Goal: Entertainment & Leisure: Consume media (video, audio)

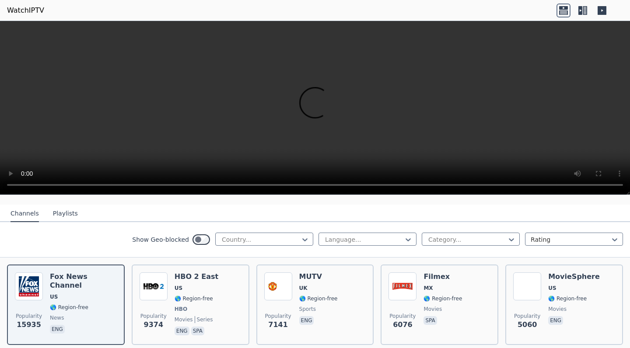
scroll to position [87, 0]
click at [346, 286] on div "Popularity 7141 MUTV [GEOGRAPHIC_DATA] 🌎 Region-free sports eng" at bounding box center [315, 304] width 102 height 65
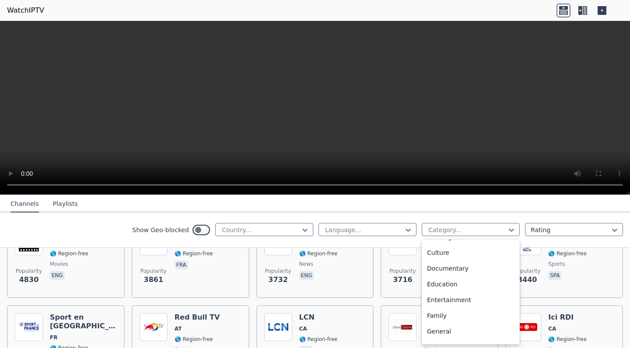
scroll to position [104, 0]
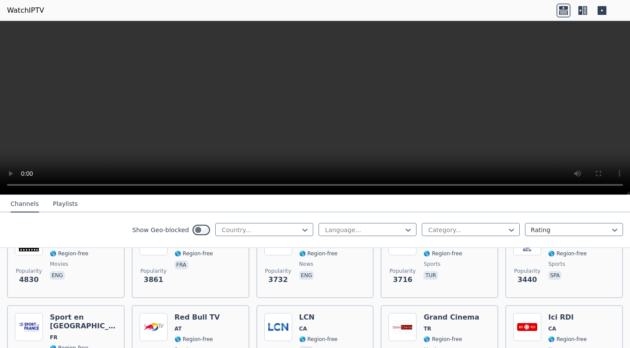
click at [406, 270] on span "Popularity 3716" at bounding box center [403, 277] width 28 height 28
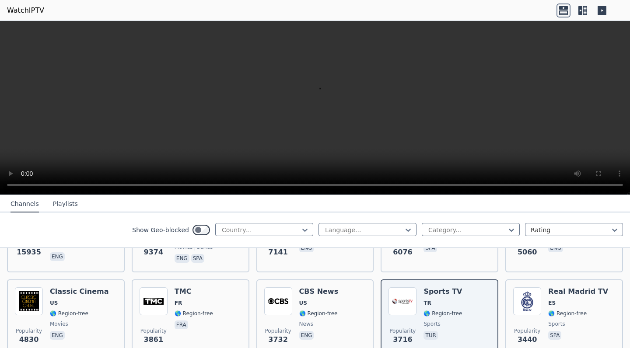
scroll to position [158, 0]
click at [224, 292] on div "Popularity 3861 TMC FR 🌎 Region-free fra" at bounding box center [191, 319] width 102 height 63
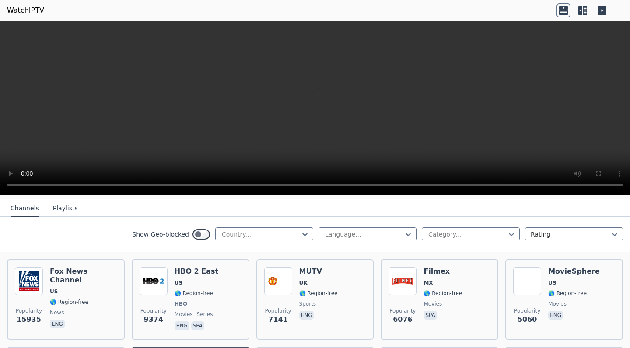
scroll to position [91, 0]
click at [584, 14] on icon at bounding box center [585, 10] width 4 height 9
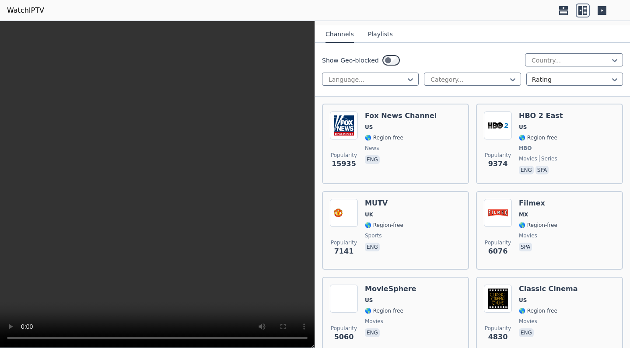
click at [379, 31] on button "Playlists" at bounding box center [380, 34] width 25 height 17
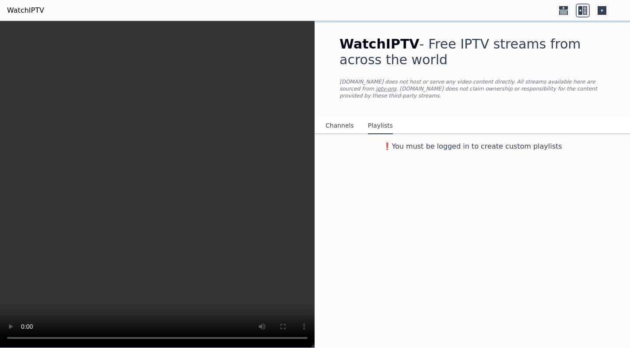
scroll to position [0, 0]
click at [340, 126] on button "Channels" at bounding box center [340, 126] width 28 height 17
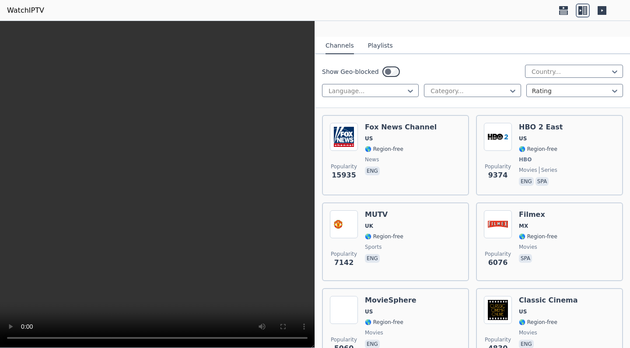
scroll to position [82, 0]
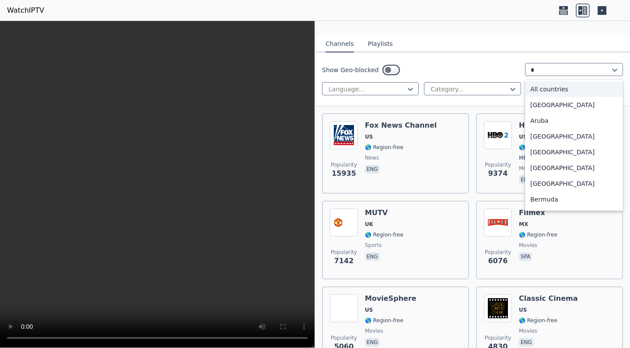
type input "**"
click at [543, 182] on div "[GEOGRAPHIC_DATA]" at bounding box center [574, 184] width 98 height 16
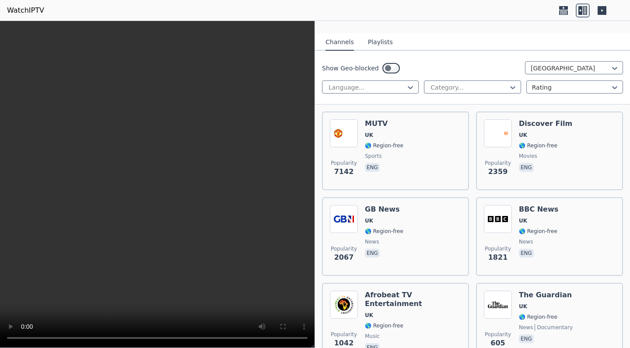
scroll to position [113, 0]
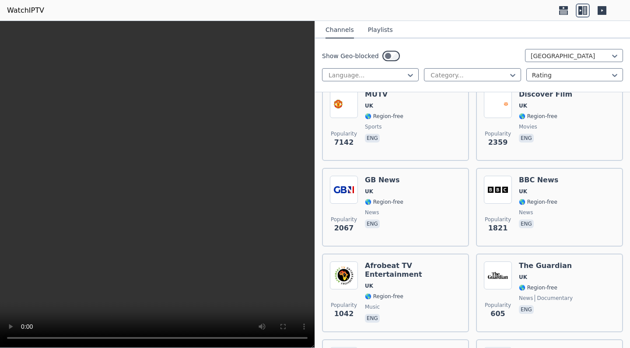
click at [428, 116] on div "Popularity 7142 MUTV [GEOGRAPHIC_DATA] 🌎 Region-free sports eng" at bounding box center [395, 121] width 131 height 63
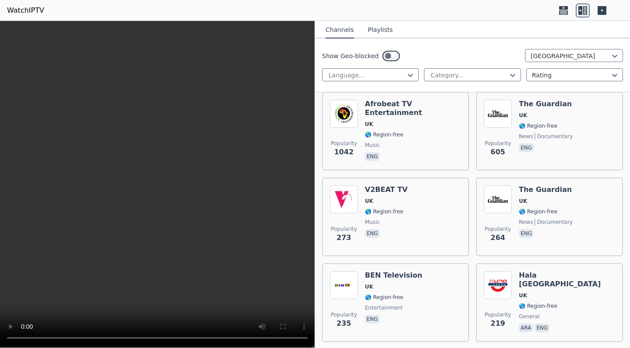
scroll to position [276, 0]
click at [428, 134] on div "Afrobeat TV Entertainment UK 🌎 Region-free music eng" at bounding box center [413, 130] width 96 height 63
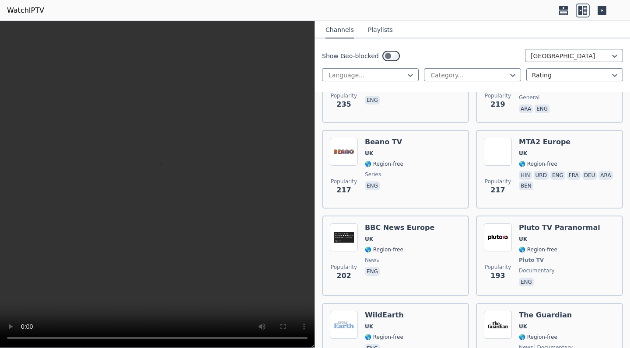
scroll to position [501, 0]
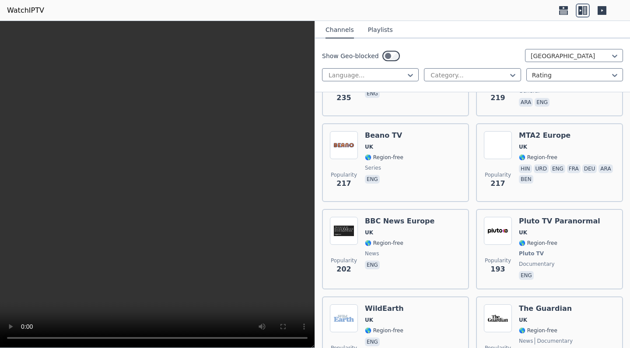
click at [421, 154] on div "Popularity 217 Beano TV UK 🌎 Region-free series eng" at bounding box center [395, 162] width 131 height 63
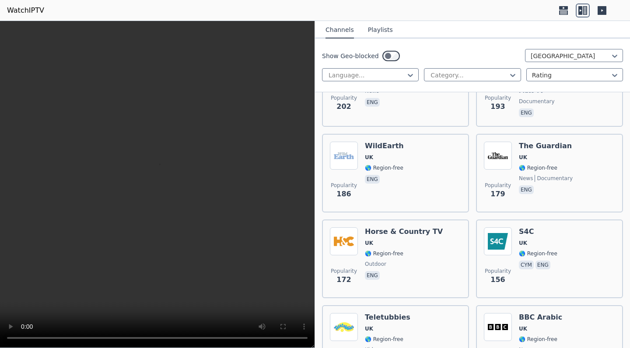
scroll to position [664, 0]
click at [572, 151] on div "Popularity 179 The Guardian UK 🌎 Region-free news documentary eng" at bounding box center [549, 172] width 131 height 63
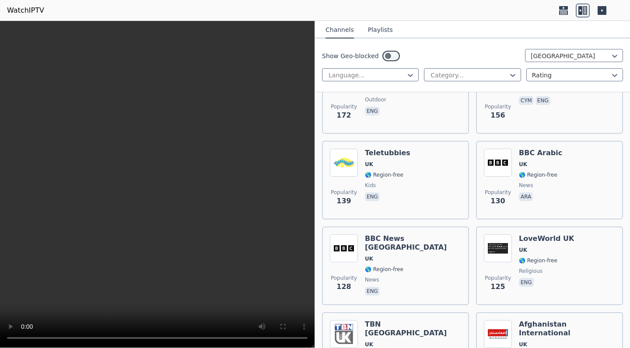
scroll to position [831, 0]
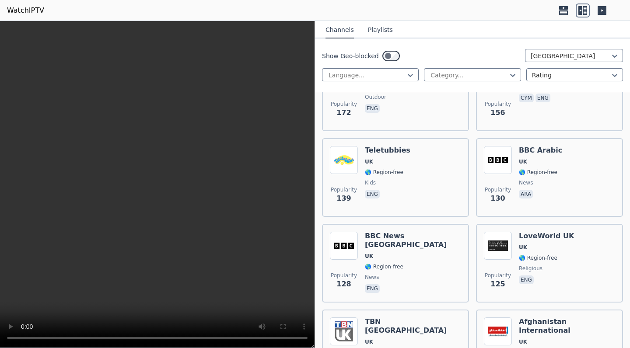
click at [553, 165] on div "Popularity 130 BBC Arabic UK 🌎 Region-free news ara" at bounding box center [549, 177] width 131 height 63
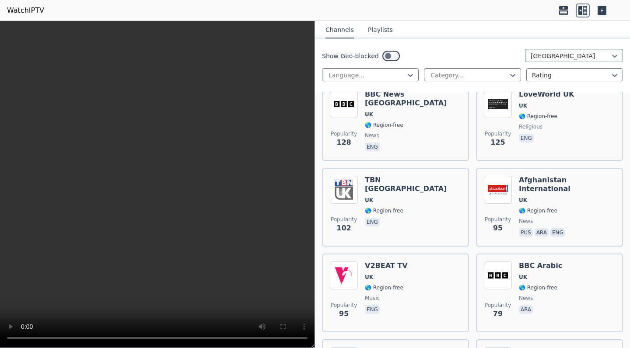
scroll to position [990, 0]
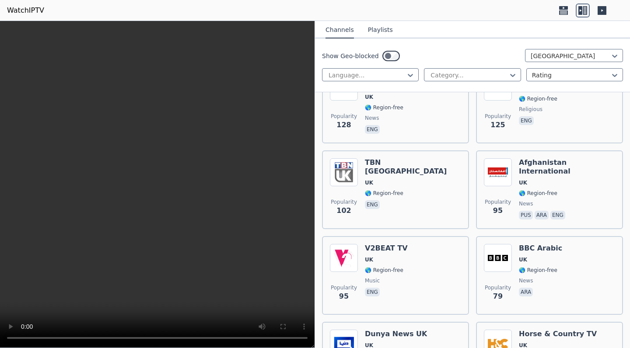
click at [433, 187] on div "Popularity 102 TBN [GEOGRAPHIC_DATA] [GEOGRAPHIC_DATA] 🌎 Region-free eng" at bounding box center [395, 189] width 131 height 63
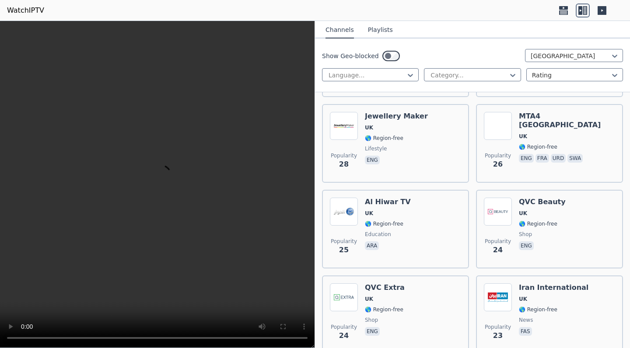
scroll to position [2493, 0]
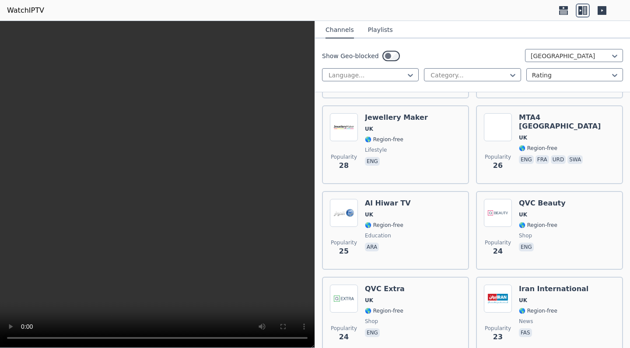
click at [519, 163] on div "MTA4 [GEOGRAPHIC_DATA] [GEOGRAPHIC_DATA] 🌎 Region-free eng fra urd swa" at bounding box center [567, 144] width 96 height 63
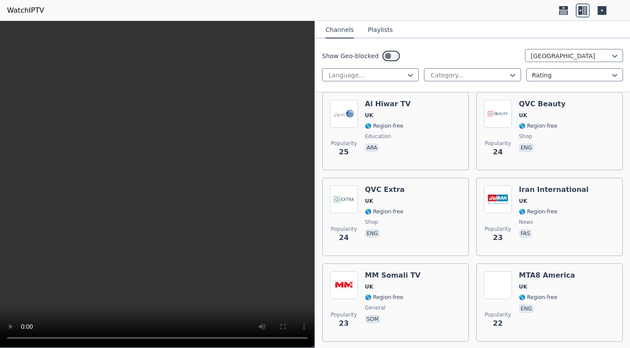
scroll to position [2604, 0]
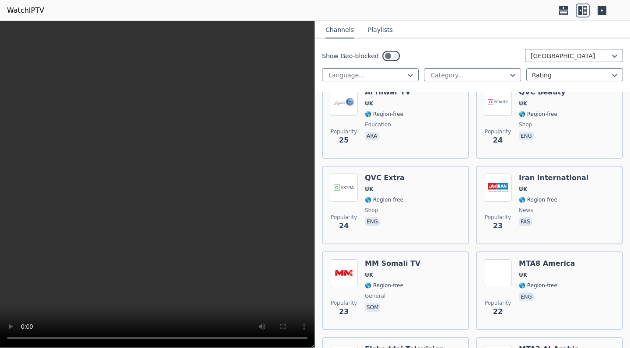
click at [535, 196] on span "🌎 Region-free" at bounding box center [538, 199] width 39 height 7
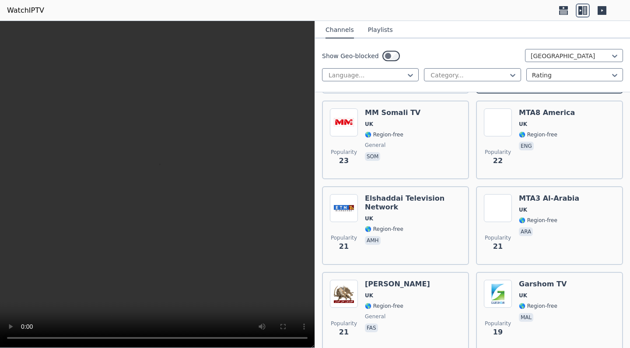
scroll to position [2799, 0]
